Goal: Information Seeking & Learning: Learn about a topic

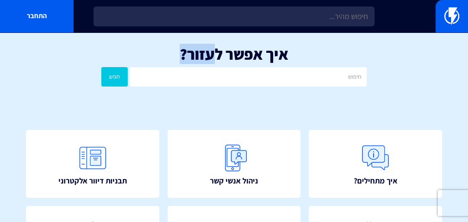
drag, startPoint x: 185, startPoint y: 55, endPoint x: 218, endPoint y: 57, distance: 33.4
click at [218, 57] on h1 "איך אפשר לעזור?" at bounding box center [234, 53] width 442 height 17
click at [241, 51] on h1 "איך אפשר לעזור?" at bounding box center [234, 53] width 442 height 17
click at [250, 51] on h1 "איך אפשר לעזור?" at bounding box center [234, 53] width 442 height 17
click at [254, 52] on h1 "איך אפשר לעזור?" at bounding box center [234, 53] width 442 height 17
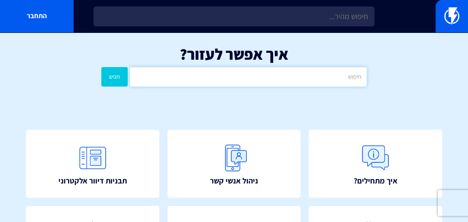
click at [266, 75] on input "text" at bounding box center [248, 76] width 237 height 19
type input "אוטומציה"
click at [101, 67] on button "חפש" at bounding box center [114, 76] width 26 height 19
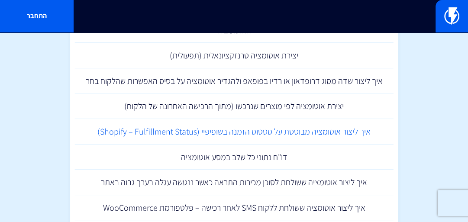
scroll to position [104, 0]
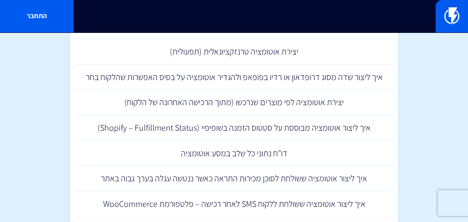
drag, startPoint x: 416, startPoint y: 103, endPoint x: 414, endPoint y: 111, distance: 8.4
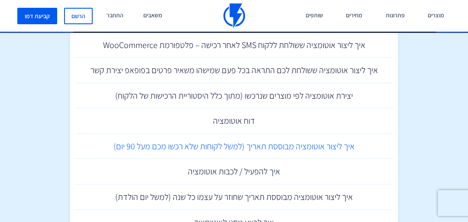
scroll to position [277, 0]
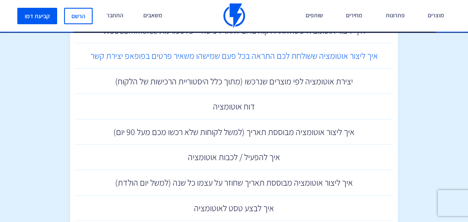
click at [286, 63] on link "איך ליצור אוטומציה ששולחת לכם התראה בכל פעם שמישהו משאיר פרטים בפופאפ יצירת קשר" at bounding box center [233, 56] width 319 height 26
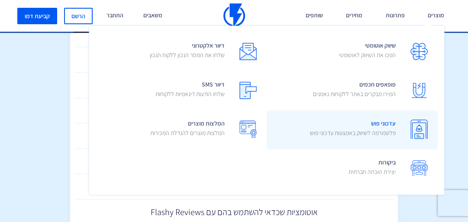
scroll to position [381, 0]
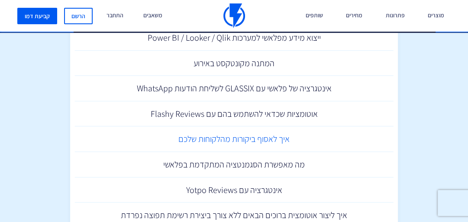
scroll to position [485, 0]
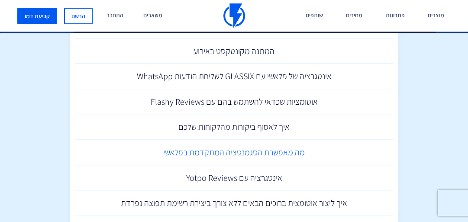
click at [163, 152] on link "מה מאפשרת הסגמנטציה המתקדמת בפלאשי" at bounding box center [233, 153] width 319 height 26
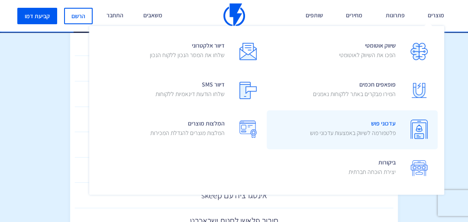
scroll to position [554, 0]
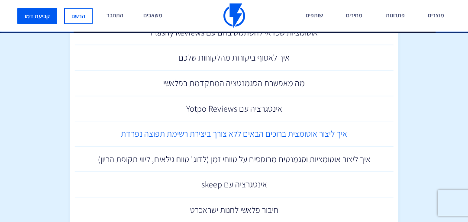
click at [153, 139] on link "איך ליצור אוטומצית ברוכים הבאים ללא צורך ביצירת רשימת תפוצה נפרדת" at bounding box center [233, 134] width 319 height 26
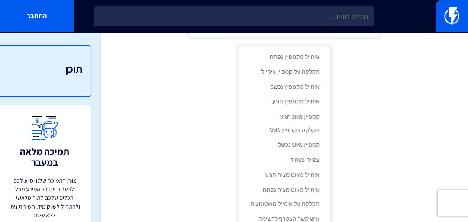
scroll to position [346, 0]
